Goal: Check status: Check status

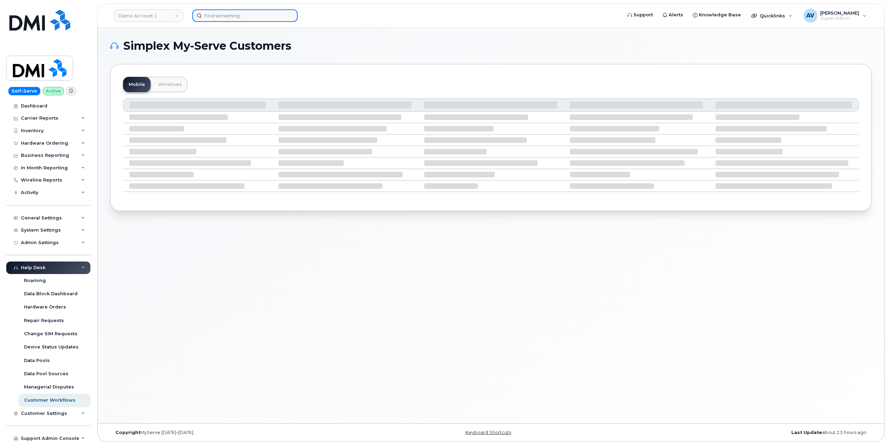
click at [256, 16] on input at bounding box center [244, 15] width 105 height 13
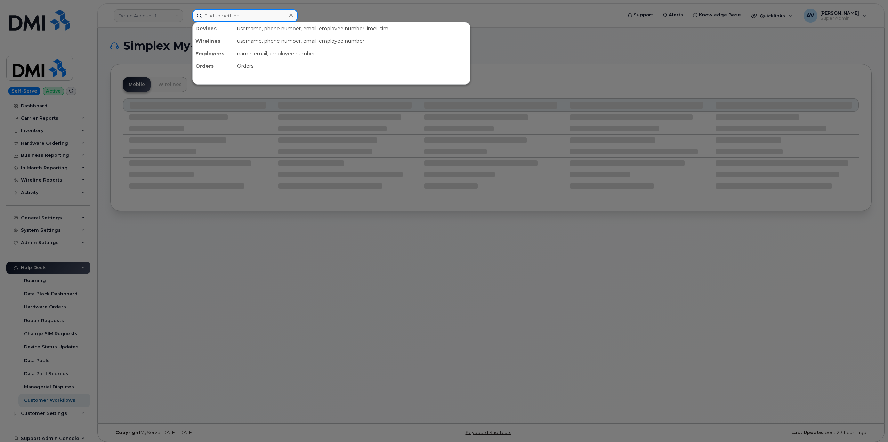
paste input "299172"
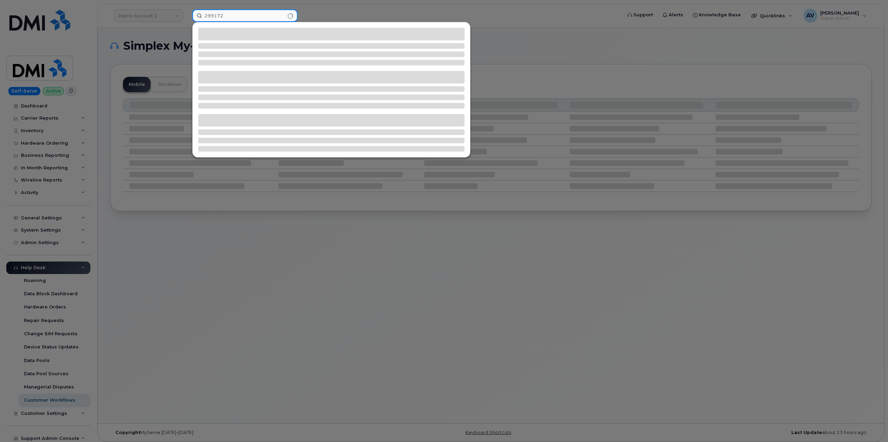
type input "299172"
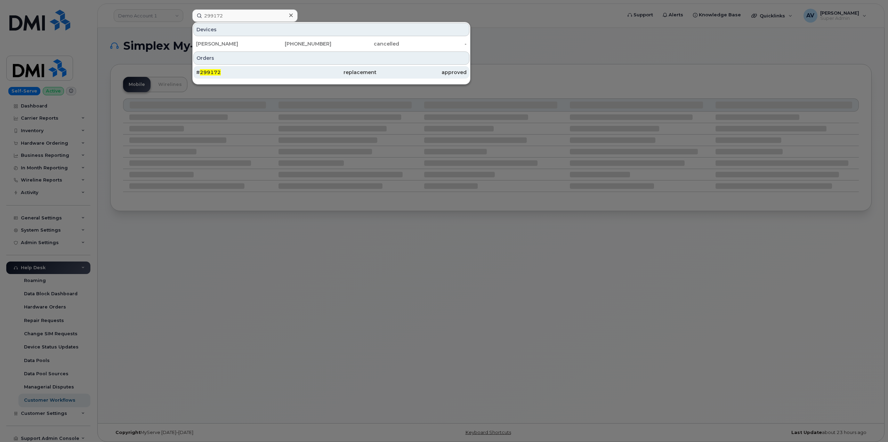
click at [272, 74] on div "# 299172" at bounding box center [241, 72] width 90 height 7
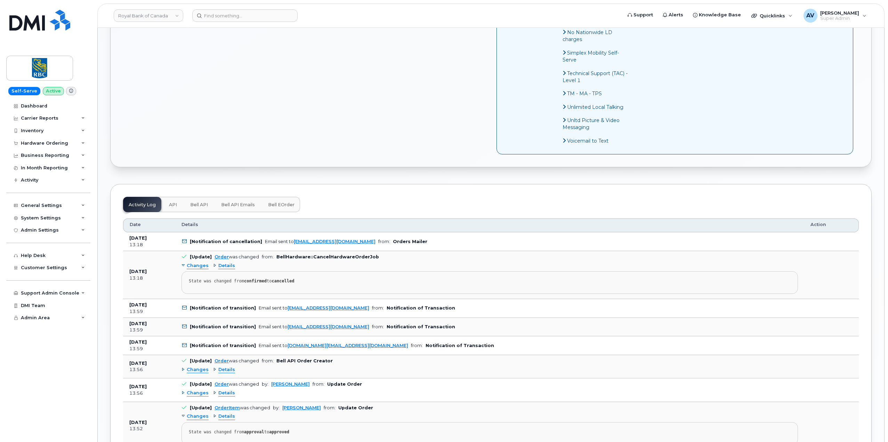
scroll to position [521, 0]
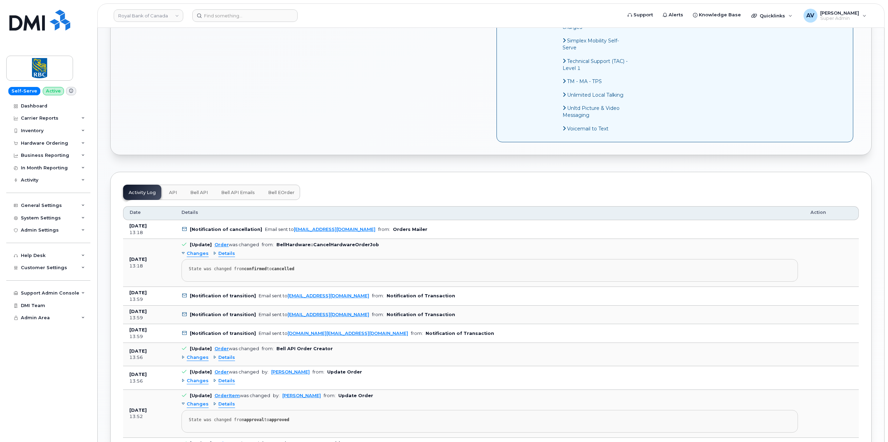
click at [226, 254] on span "Details" at bounding box center [226, 253] width 17 height 7
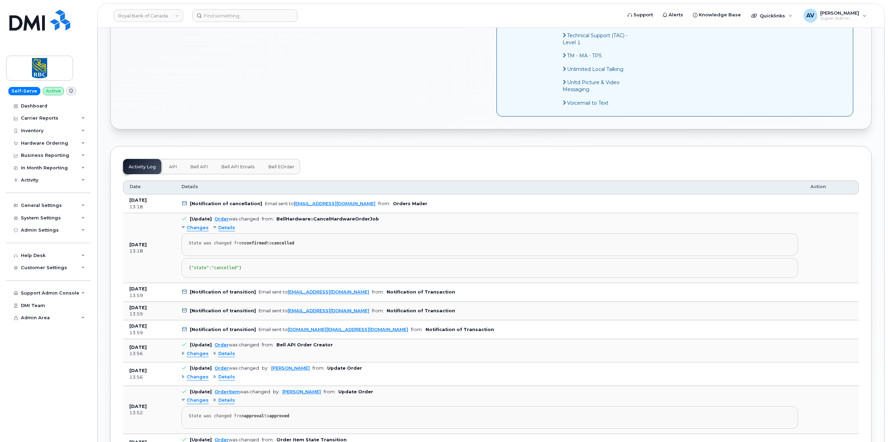
scroll to position [556, 0]
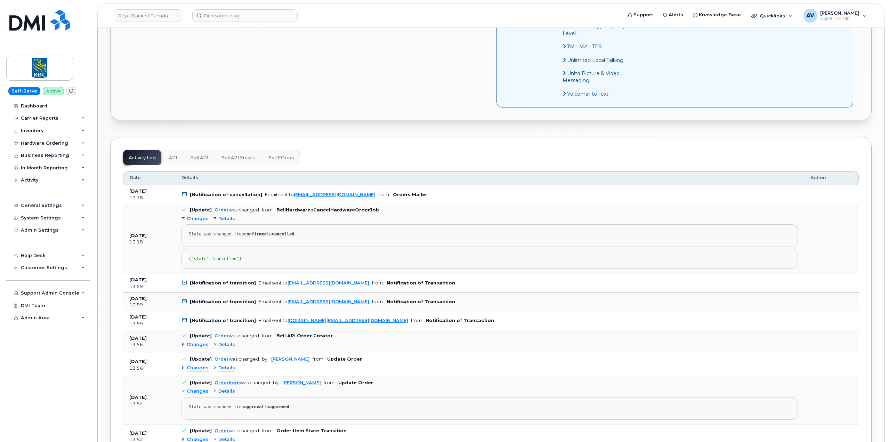
click at [226, 218] on span "Details" at bounding box center [226, 219] width 17 height 7
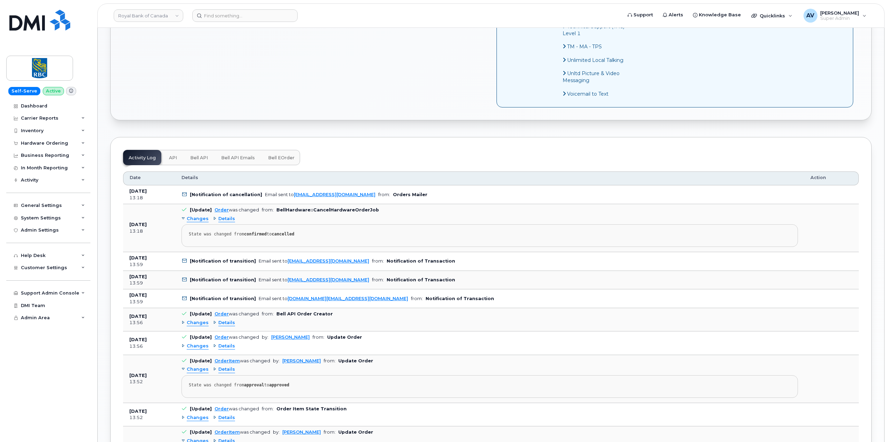
click at [197, 217] on span "Changes" at bounding box center [198, 219] width 22 height 7
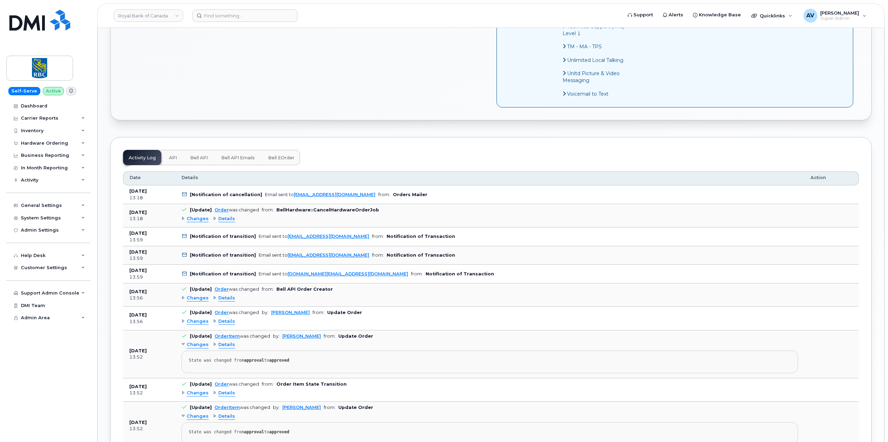
click at [225, 220] on span "Details" at bounding box center [226, 219] width 17 height 7
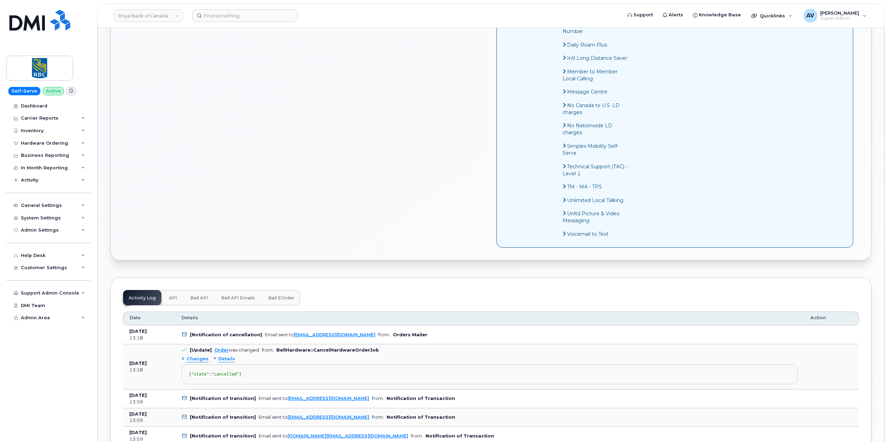
scroll to position [382, 0]
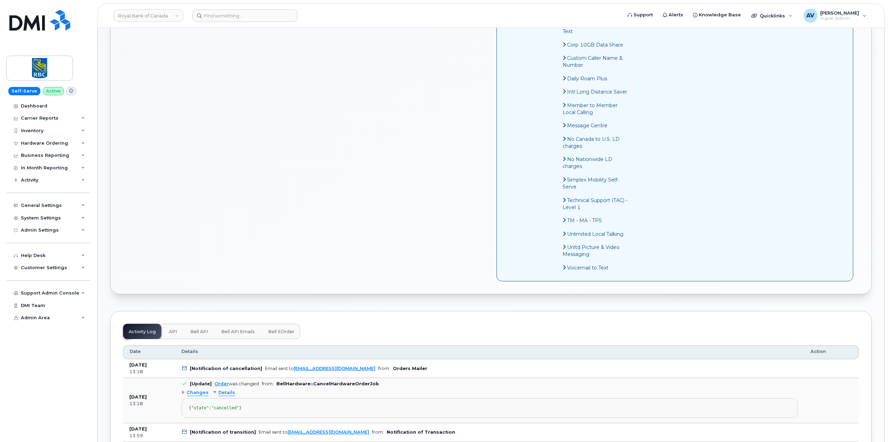
click at [173, 333] on span "API" at bounding box center [173, 332] width 8 height 6
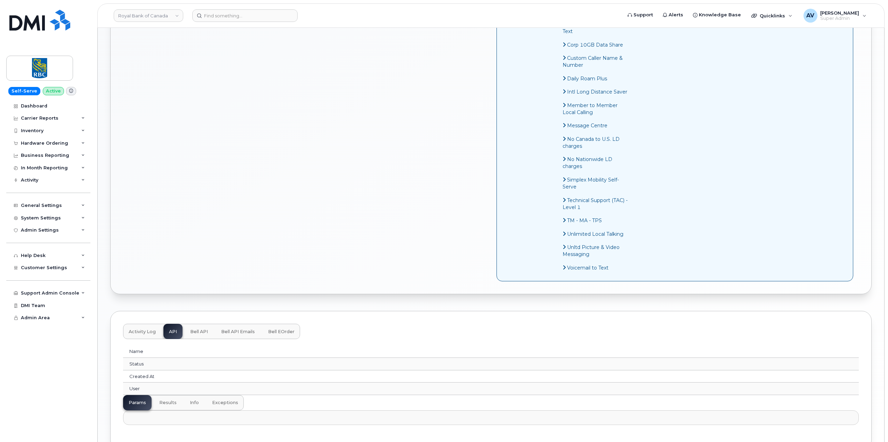
click at [196, 328] on button "Bell API" at bounding box center [199, 331] width 29 height 15
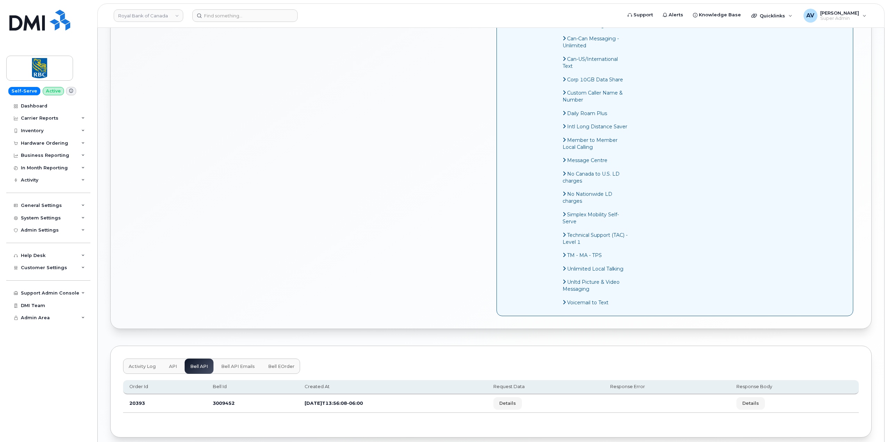
scroll to position [378, 0]
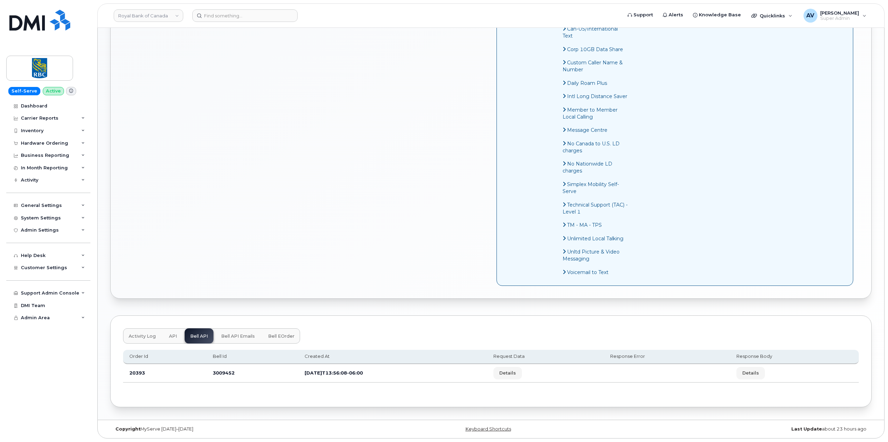
click at [283, 339] on button "Bell eOrder" at bounding box center [281, 335] width 38 height 15
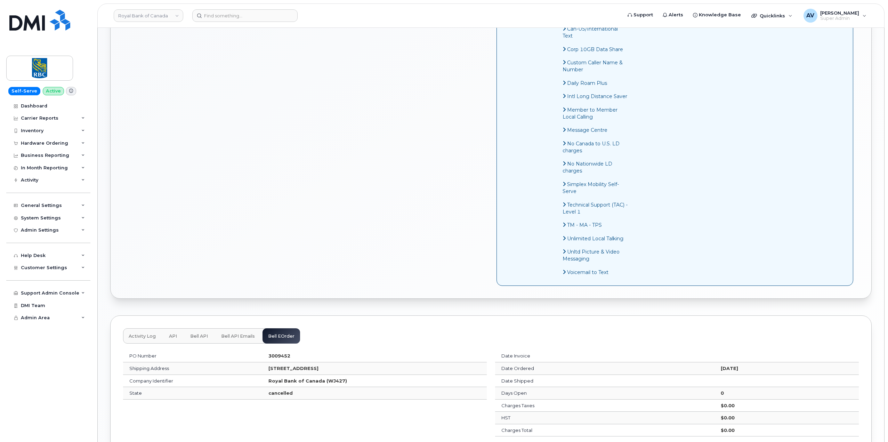
scroll to position [413, 0]
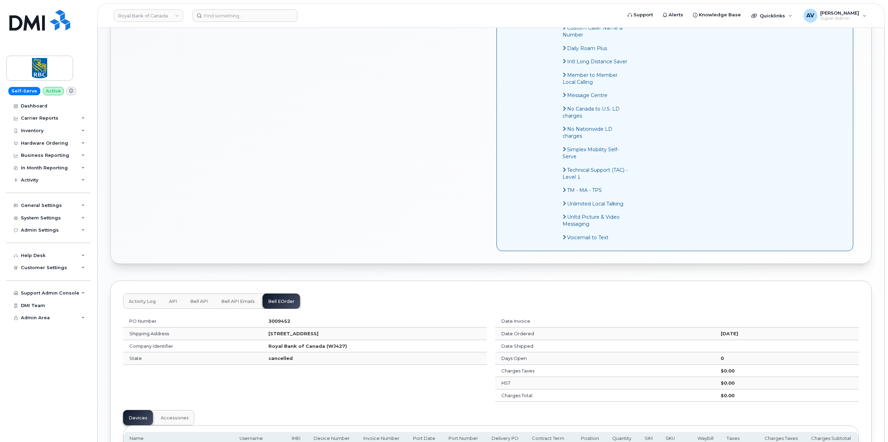
click at [268, 357] on strong "cancelled" at bounding box center [280, 358] width 24 height 6
click at [268, 359] on strong "cancelled" at bounding box center [280, 358] width 24 height 6
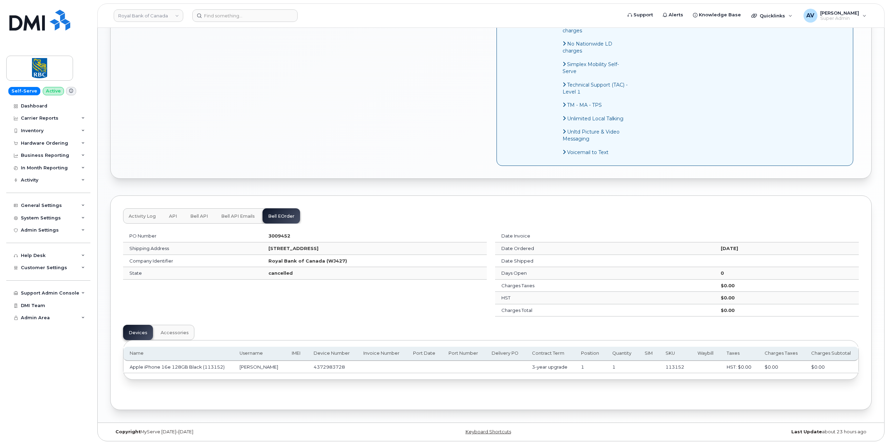
scroll to position [501, 0]
click at [134, 270] on td "State" at bounding box center [192, 270] width 139 height 13
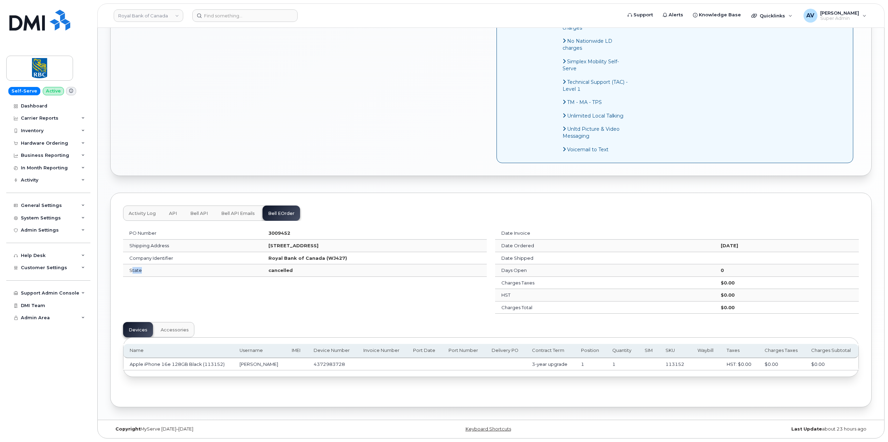
drag, startPoint x: 131, startPoint y: 269, endPoint x: 179, endPoint y: 271, distance: 48.0
click at [179, 271] on td "State" at bounding box center [192, 270] width 139 height 13
click at [192, 362] on td "Apple iPhone 16e 128GB Black (113152)" at bounding box center [178, 364] width 110 height 13
drag, startPoint x: 287, startPoint y: 365, endPoint x: 240, endPoint y: 369, distance: 47.4
click at [240, 369] on td "[PERSON_NAME]" at bounding box center [259, 364] width 52 height 13
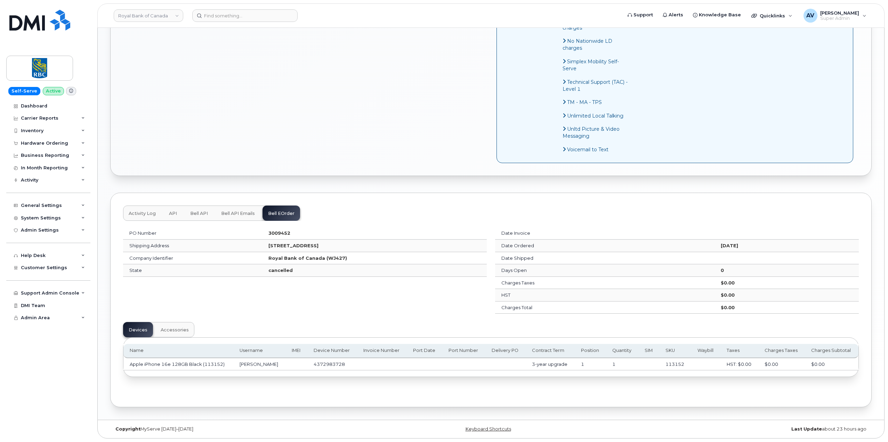
copy td "[PERSON_NAME]"
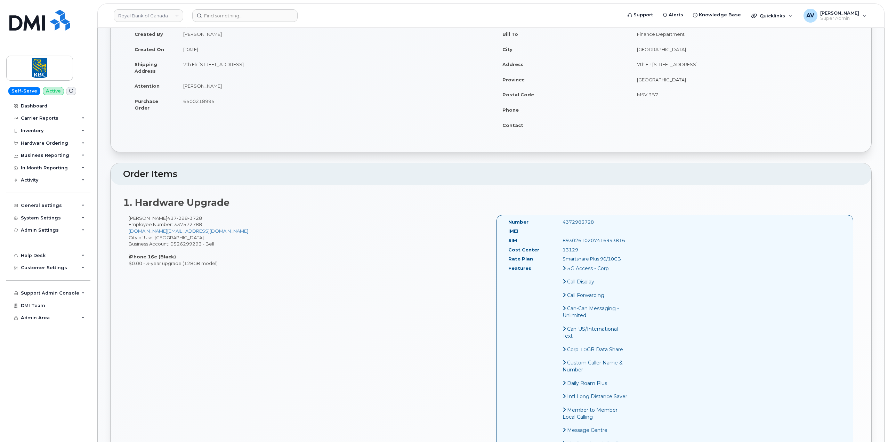
scroll to position [0, 0]
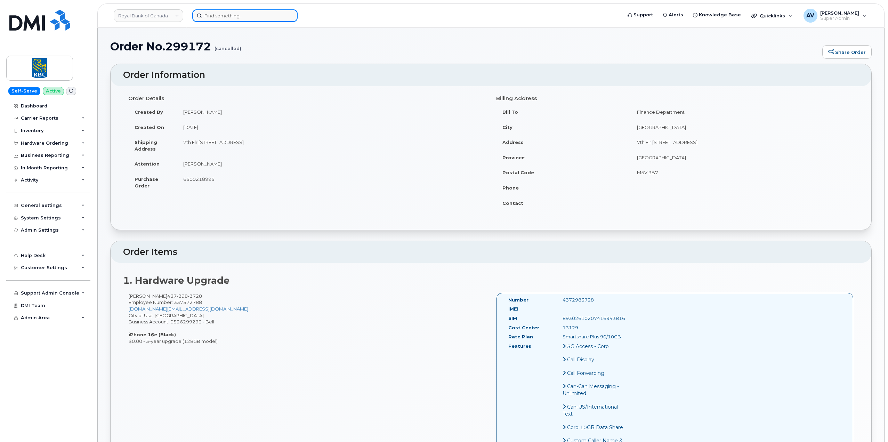
click at [263, 17] on input at bounding box center [244, 15] width 105 height 13
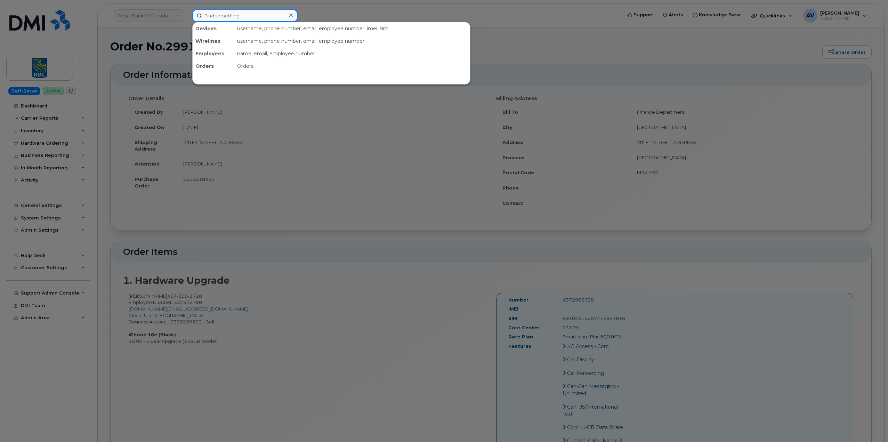
paste input "297550"
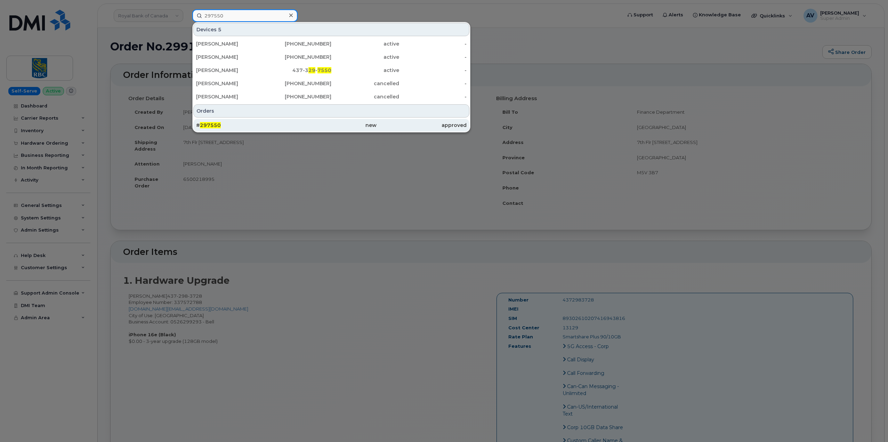
type input "297550"
click at [377, 122] on div "new" at bounding box center [422, 125] width 90 height 13
